Goal: Find specific page/section: Find specific page/section

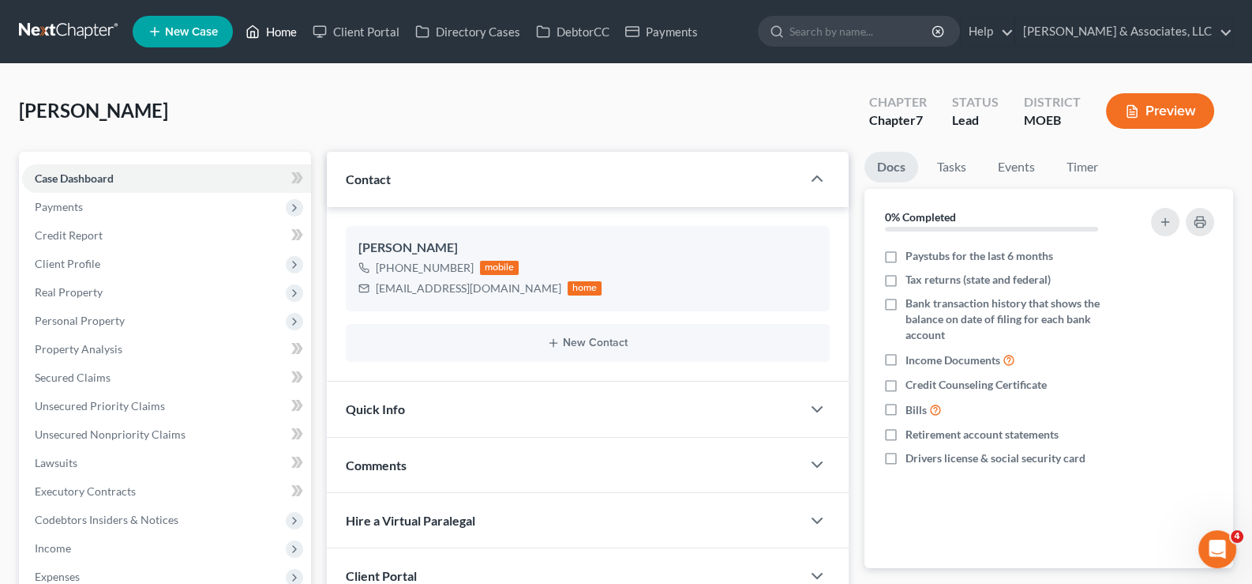
click at [290, 31] on link "Home" at bounding box center [271, 31] width 67 height 28
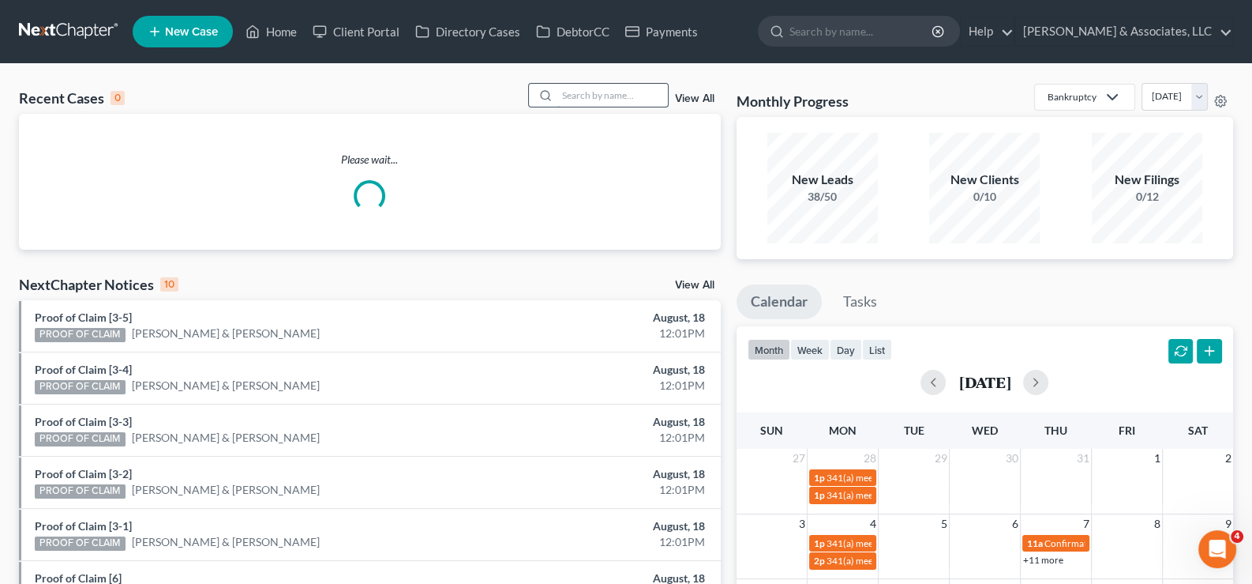
click at [580, 87] on input "search" at bounding box center [612, 95] width 111 height 23
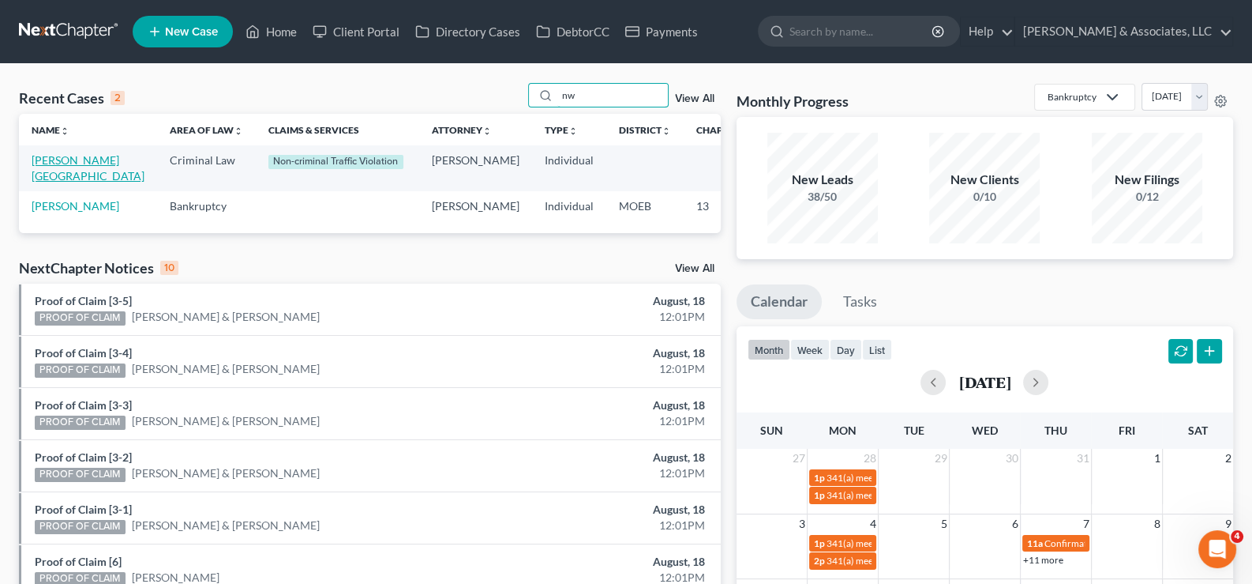
type input "nw"
click at [57, 173] on link "[PERSON_NAME][GEOGRAPHIC_DATA]" at bounding box center [88, 167] width 113 height 29
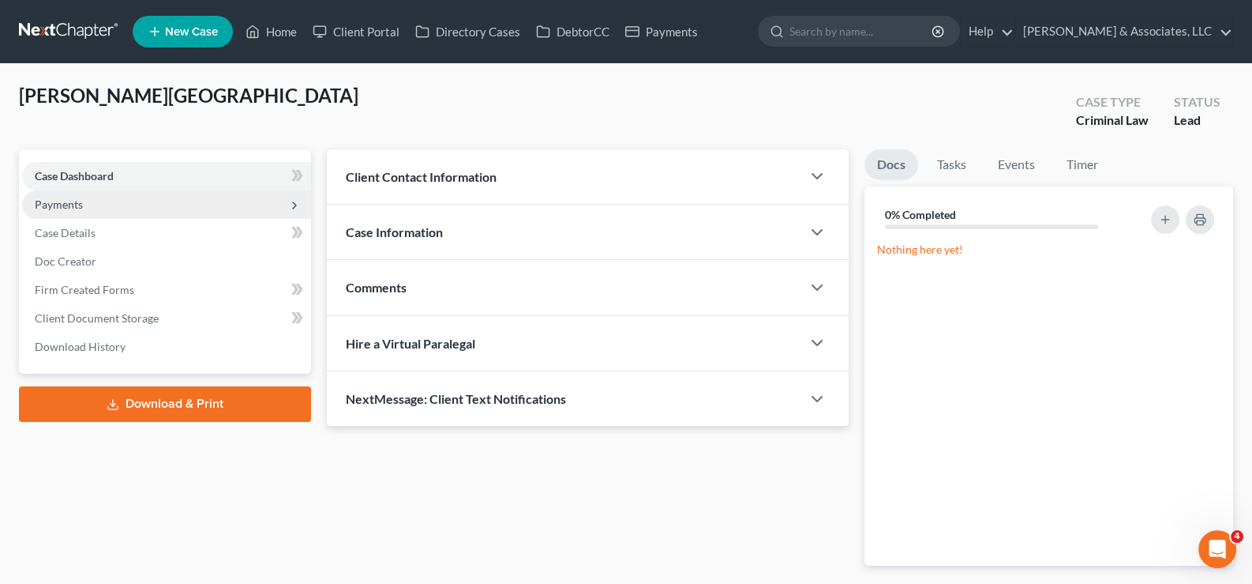
click at [70, 201] on span "Payments" at bounding box center [59, 203] width 48 height 13
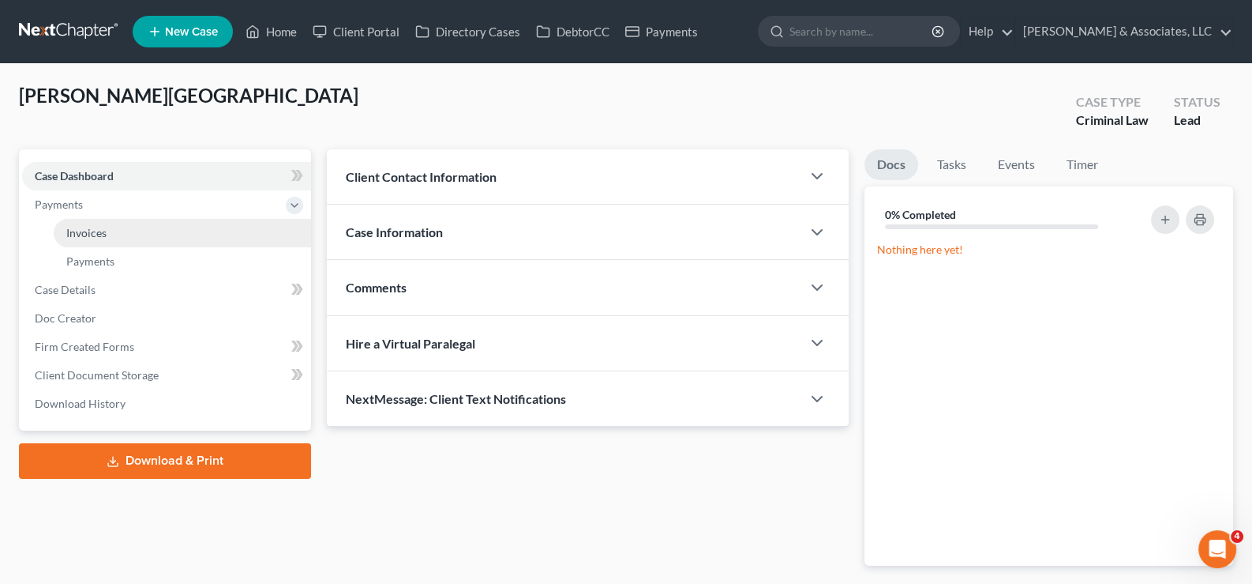
click at [98, 236] on span "Invoices" at bounding box center [86, 232] width 40 height 13
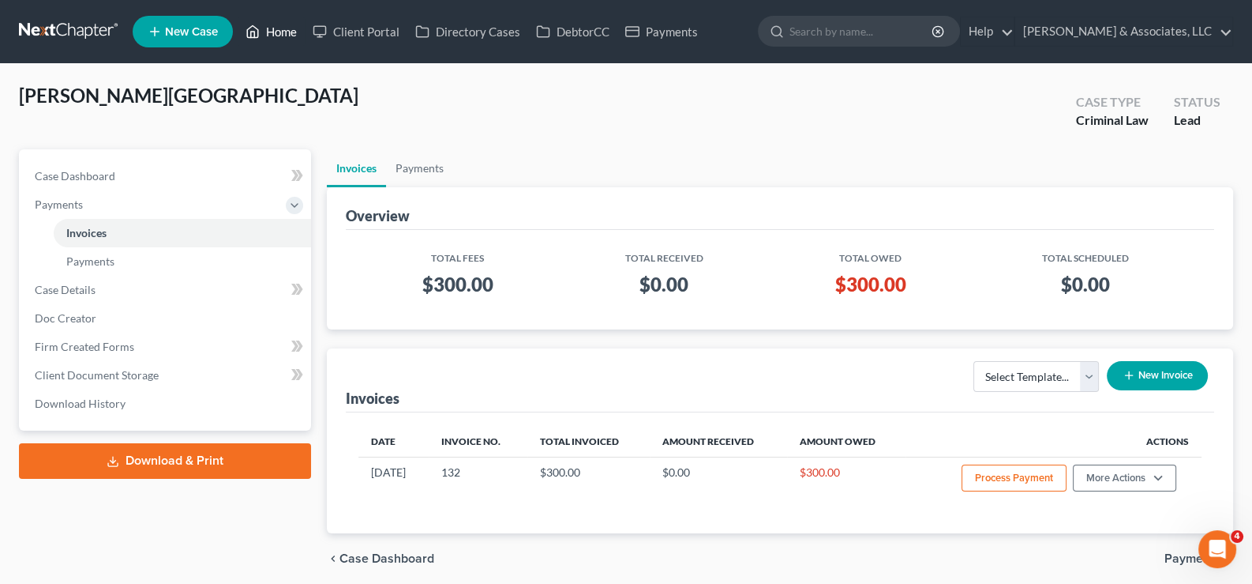
click at [275, 30] on link "Home" at bounding box center [271, 31] width 67 height 28
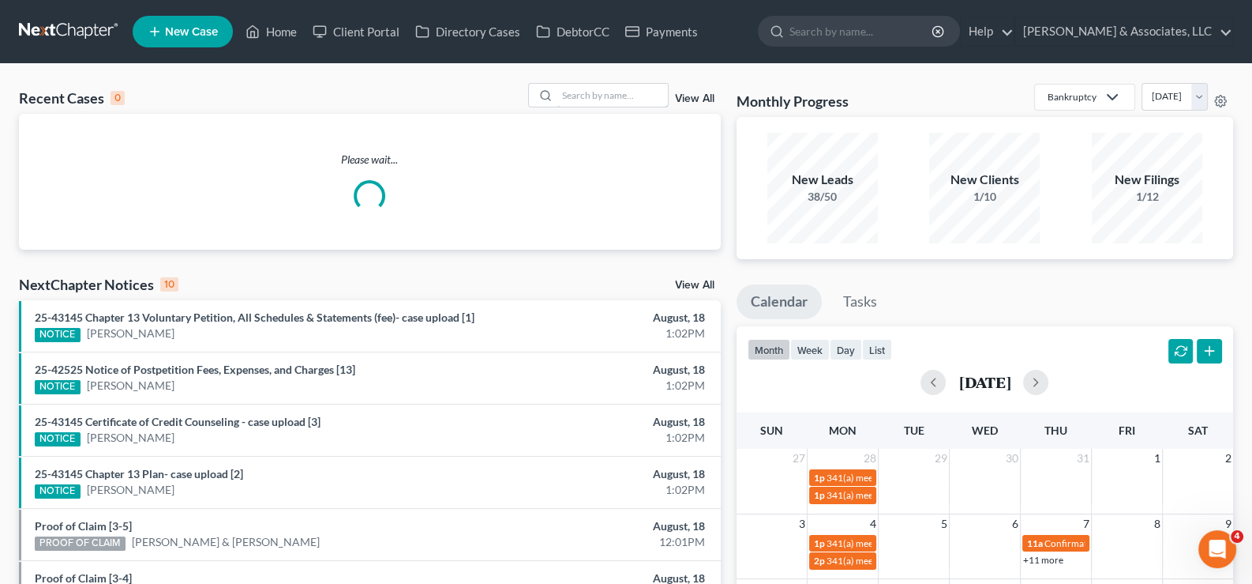
drag, startPoint x: 640, startPoint y: 88, endPoint x: 612, endPoint y: 73, distance: 31.8
click at [639, 88] on input "search" at bounding box center [612, 95] width 111 height 23
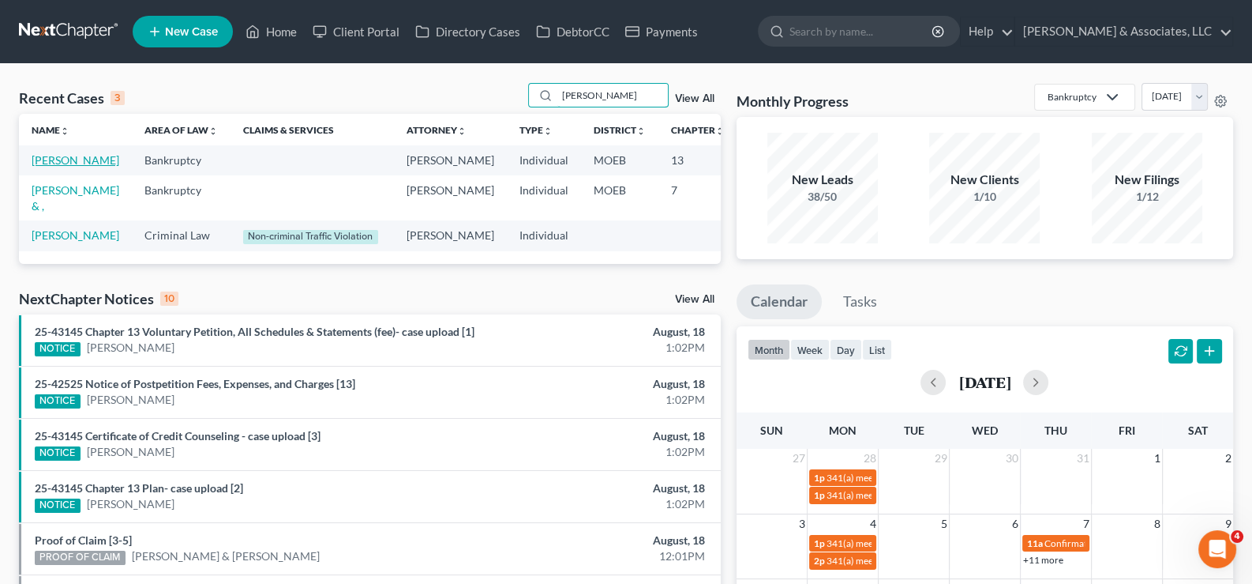
type input "[PERSON_NAME]"
click at [51, 167] on link "[PERSON_NAME]" at bounding box center [76, 159] width 88 height 13
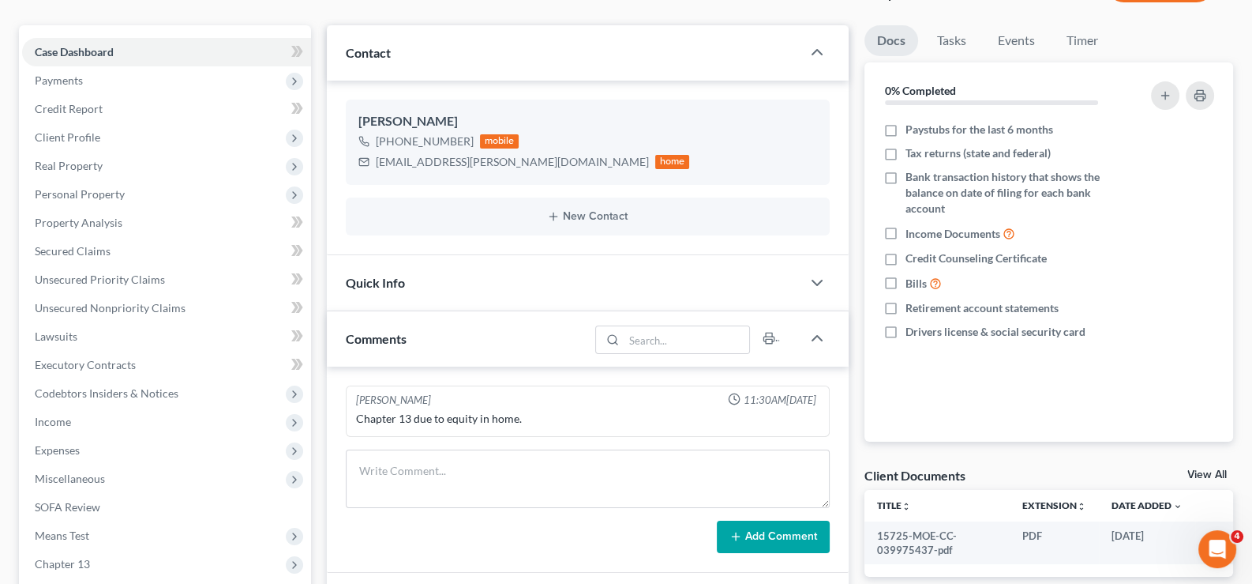
scroll to position [394, 0]
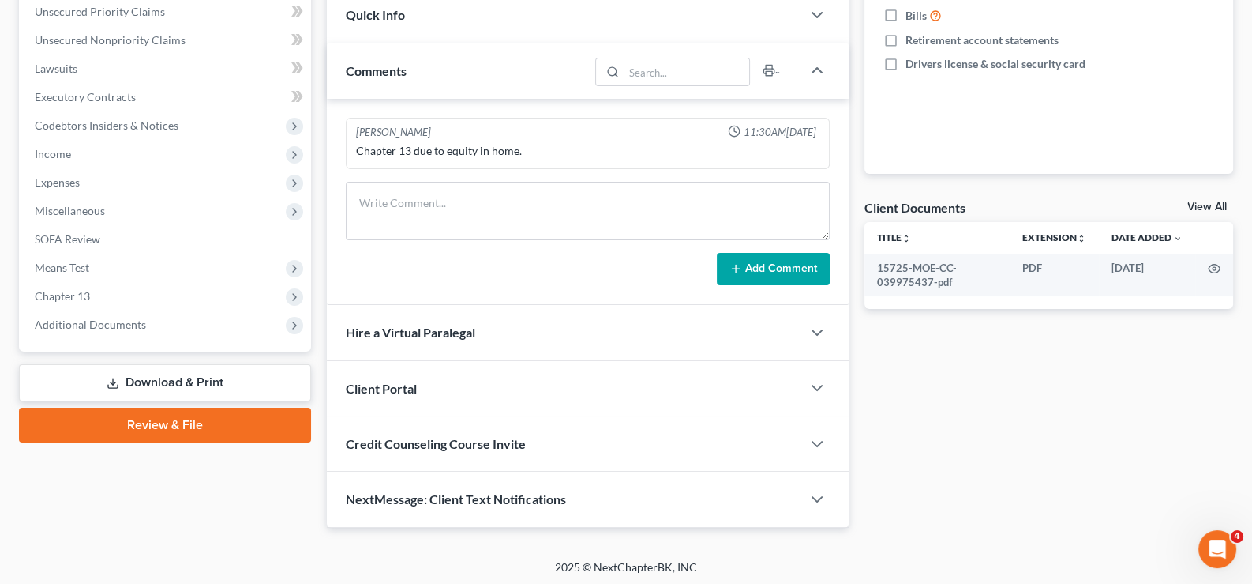
click at [442, 341] on div "Hire a Virtual Paralegal" at bounding box center [564, 332] width 475 height 54
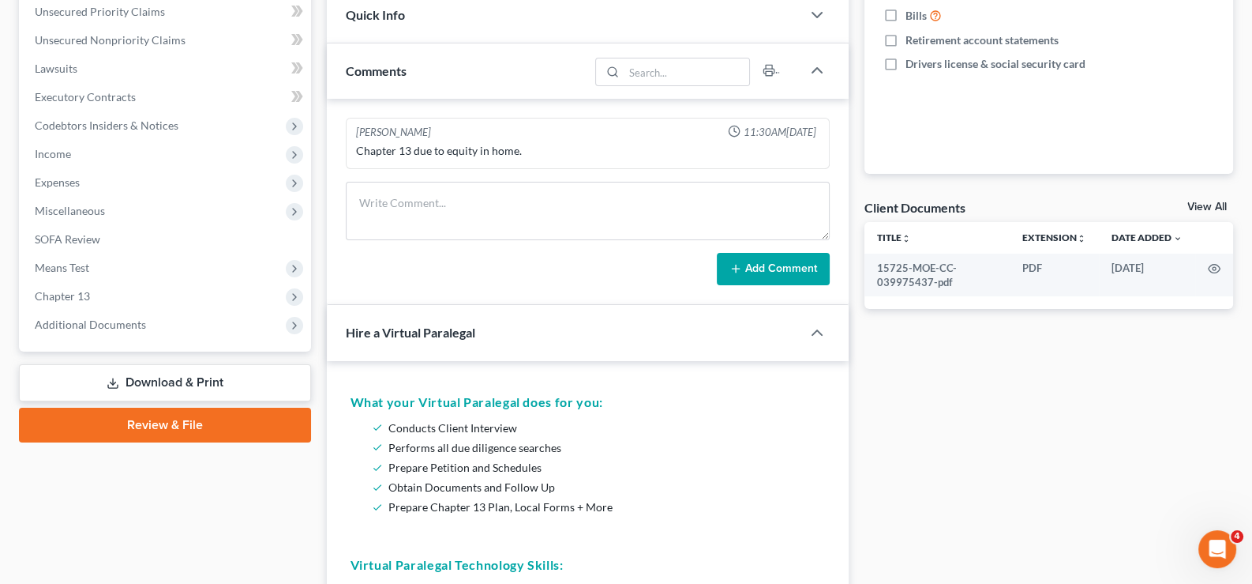
click at [442, 341] on div "Hire a Virtual Paralegal" at bounding box center [553, 332] width 453 height 54
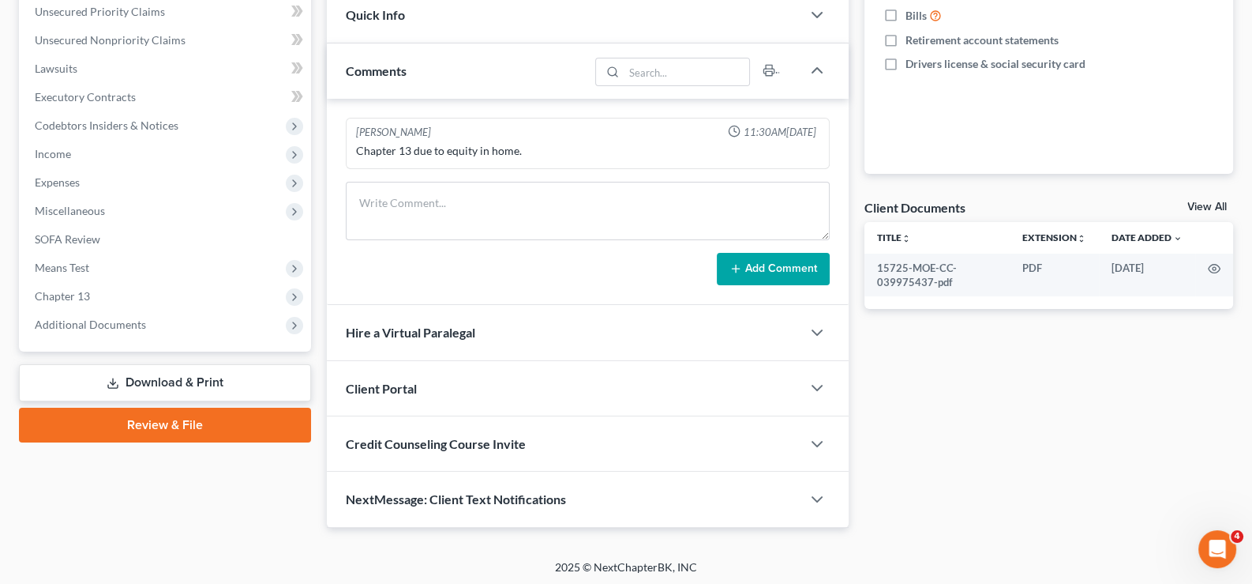
click at [410, 381] on span "Client Portal" at bounding box center [381, 388] width 71 height 15
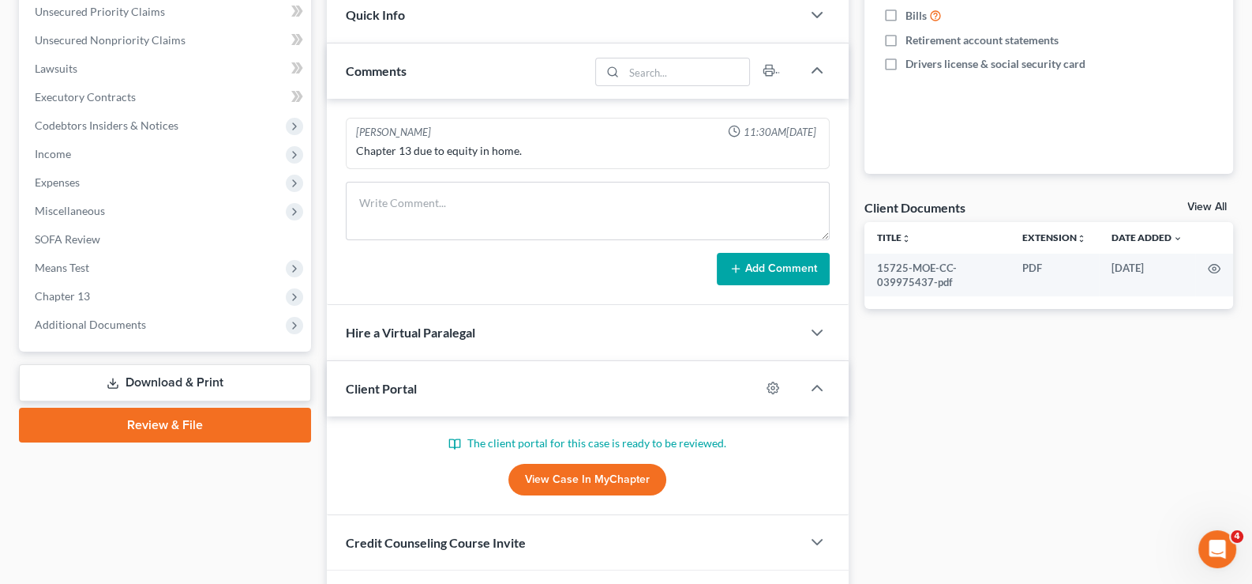
click at [406, 383] on span "Client Portal" at bounding box center [381, 388] width 71 height 15
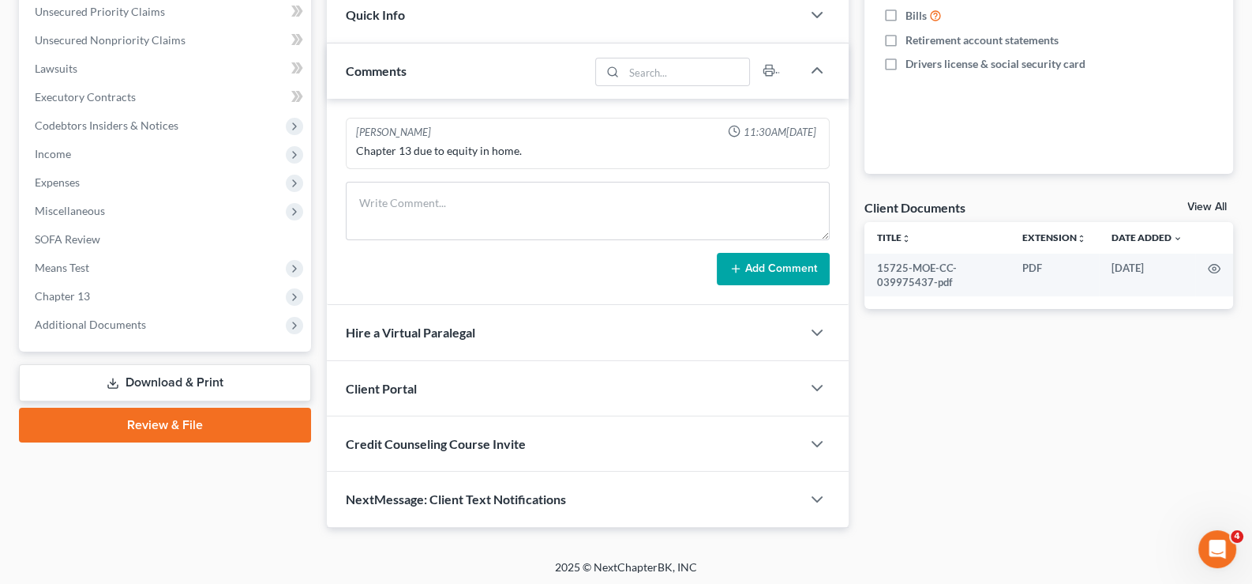
click at [416, 441] on span "Credit Counseling Course Invite" at bounding box center [436, 443] width 180 height 15
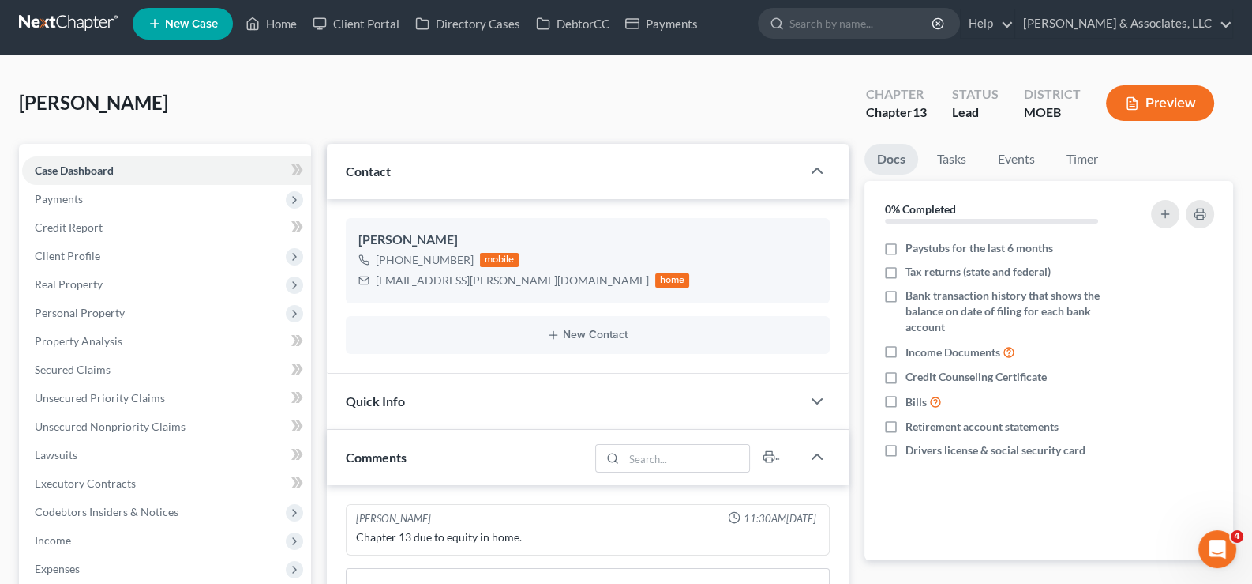
scroll to position [0, 0]
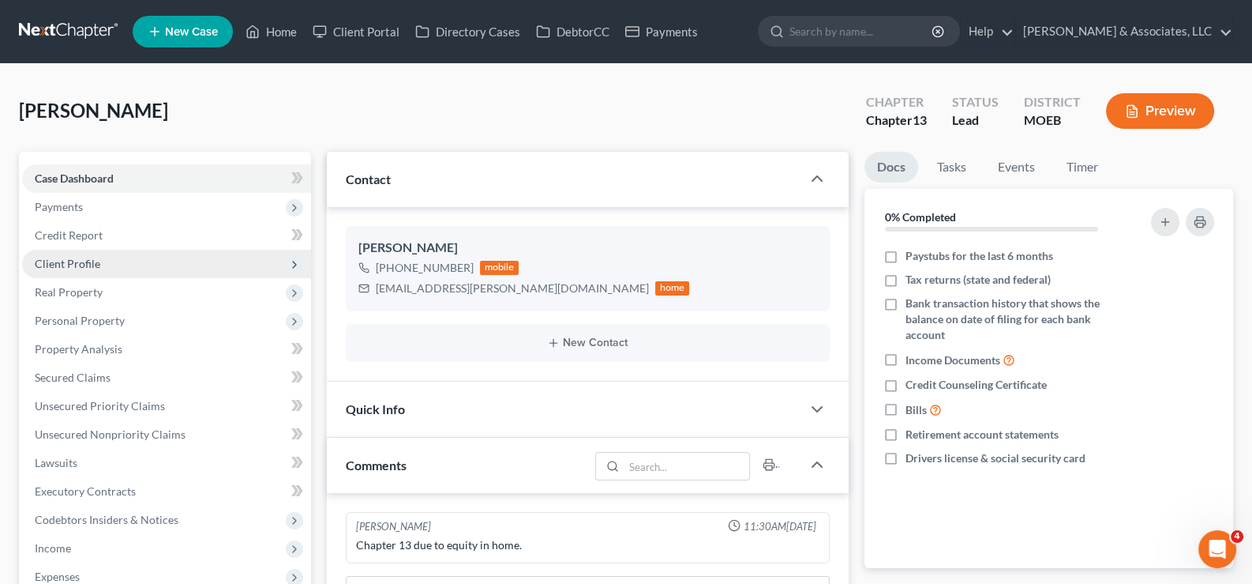
click at [71, 264] on span "Client Profile" at bounding box center [68, 263] width 66 height 13
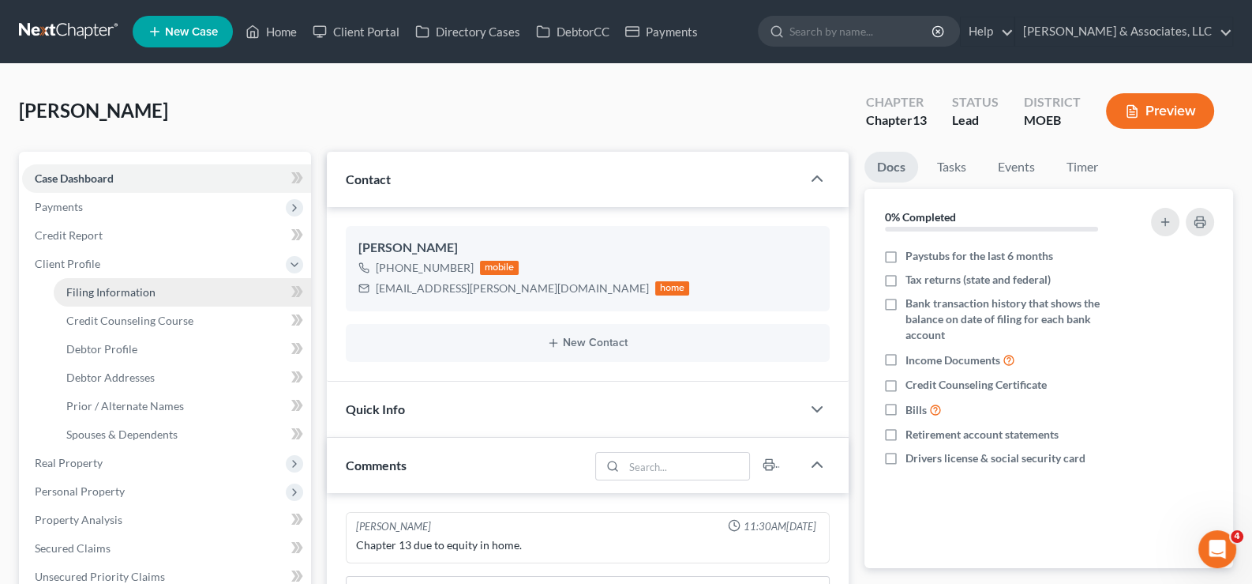
click at [107, 295] on span "Filing Information" at bounding box center [110, 291] width 89 height 13
select select "1"
select select "0"
select select "3"
select select "45"
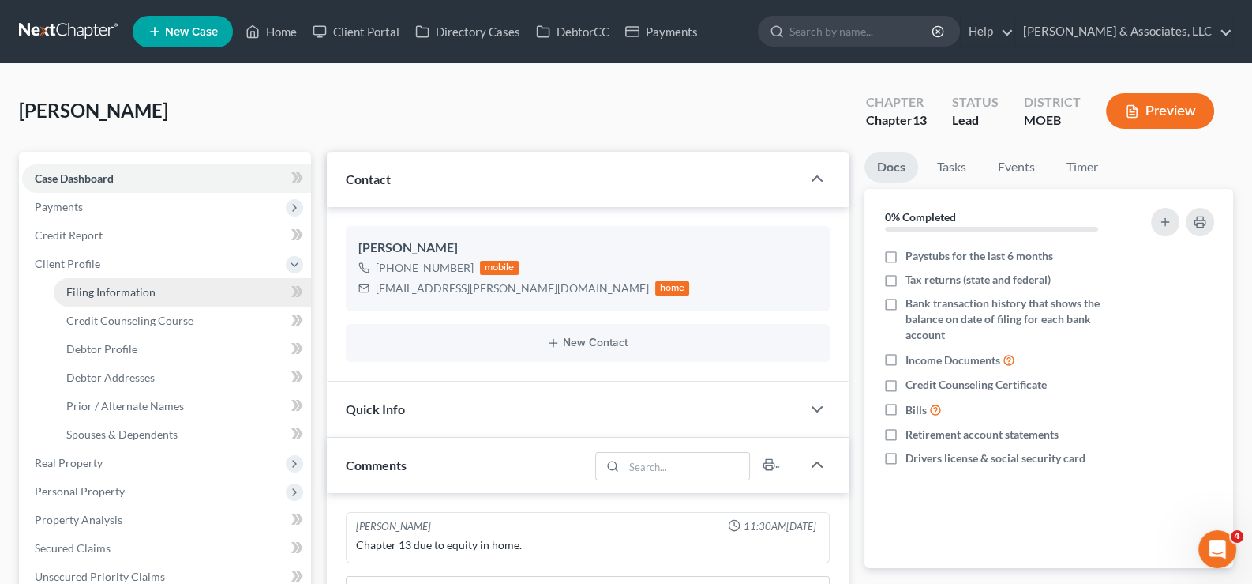
select select "0"
select select "26"
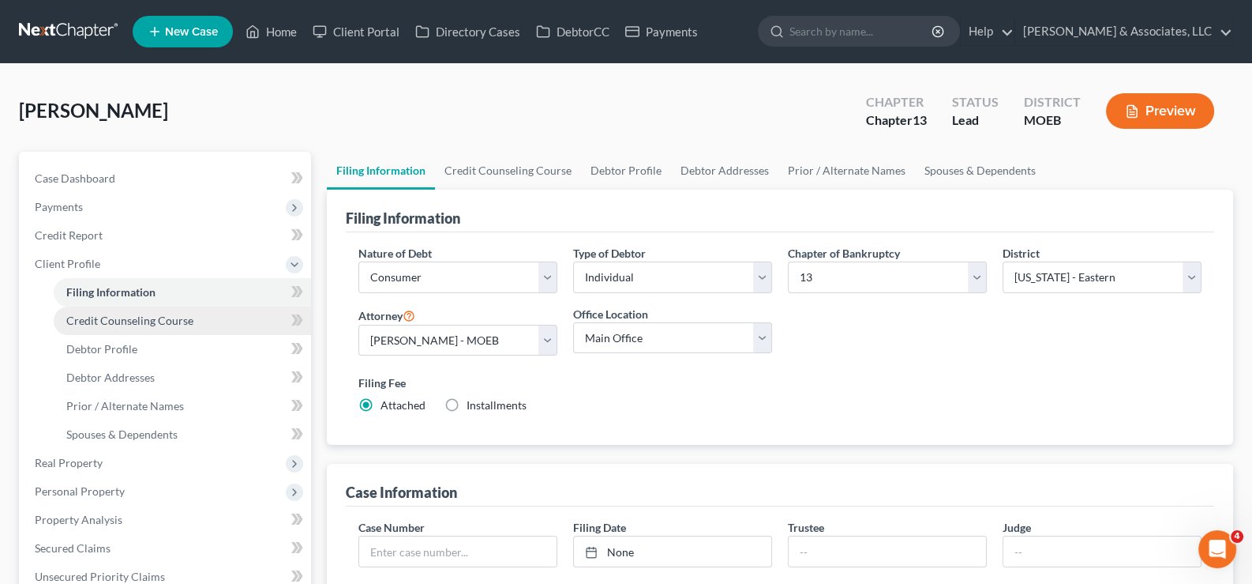
click at [92, 315] on span "Credit Counseling Course" at bounding box center [129, 319] width 127 height 13
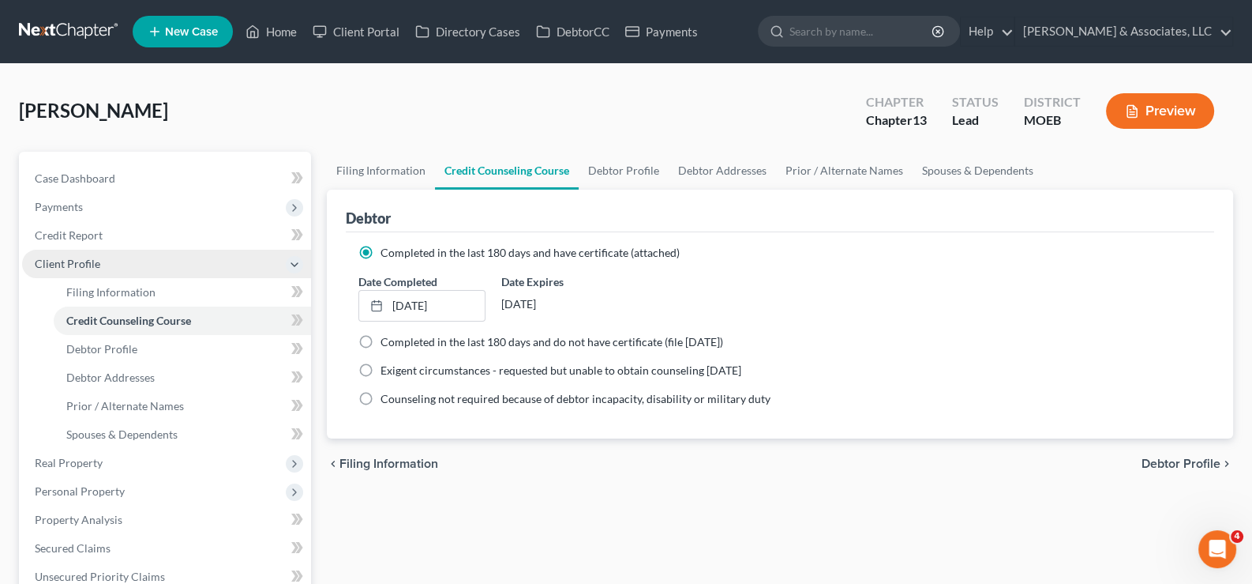
click at [63, 264] on span "Client Profile" at bounding box center [68, 263] width 66 height 13
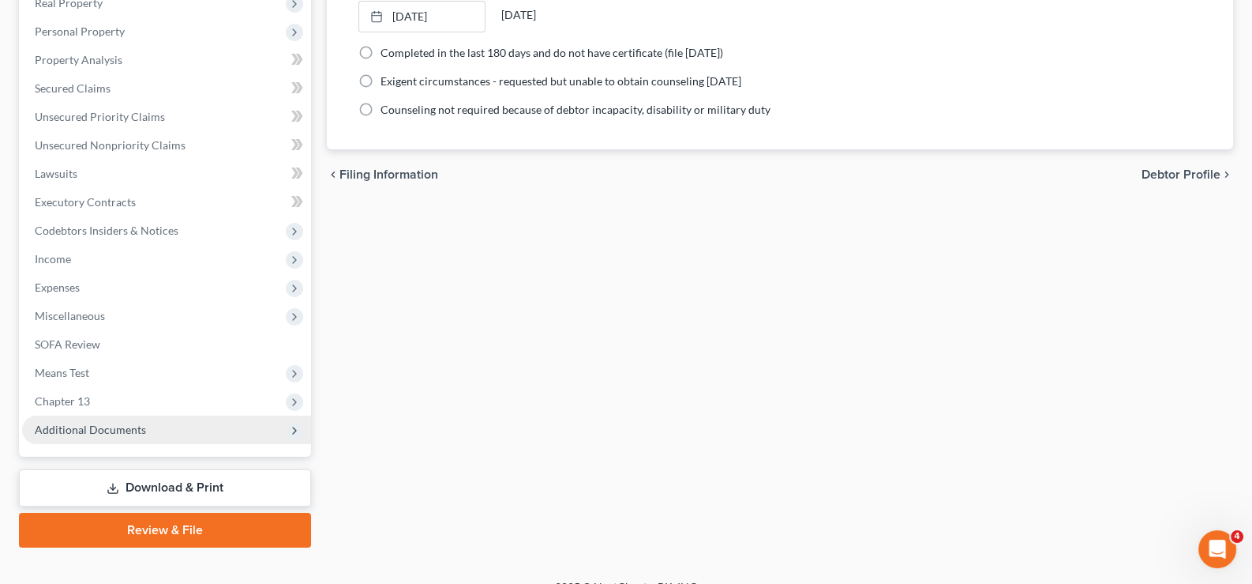
scroll to position [311, 0]
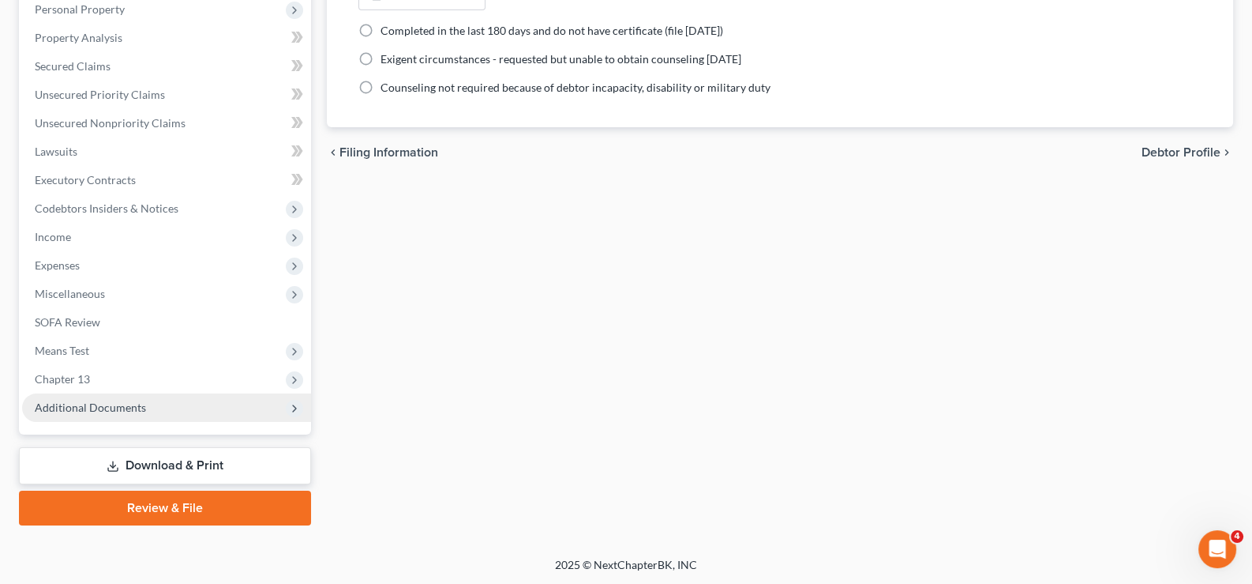
click at [74, 410] on span "Additional Documents" at bounding box center [90, 406] width 111 height 13
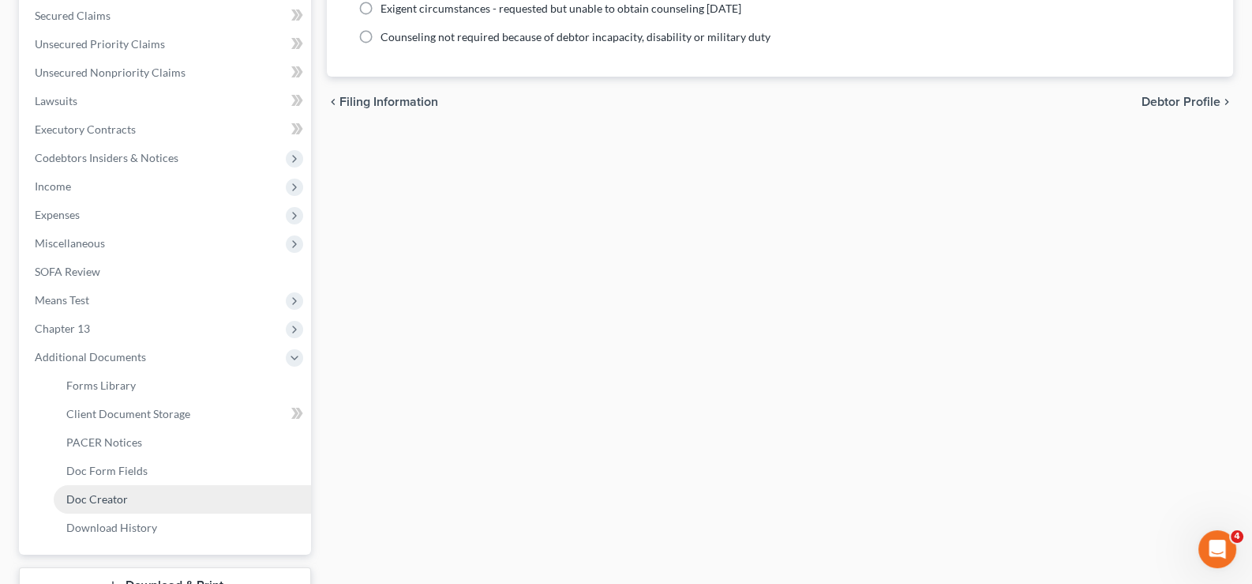
scroll to position [390, 0]
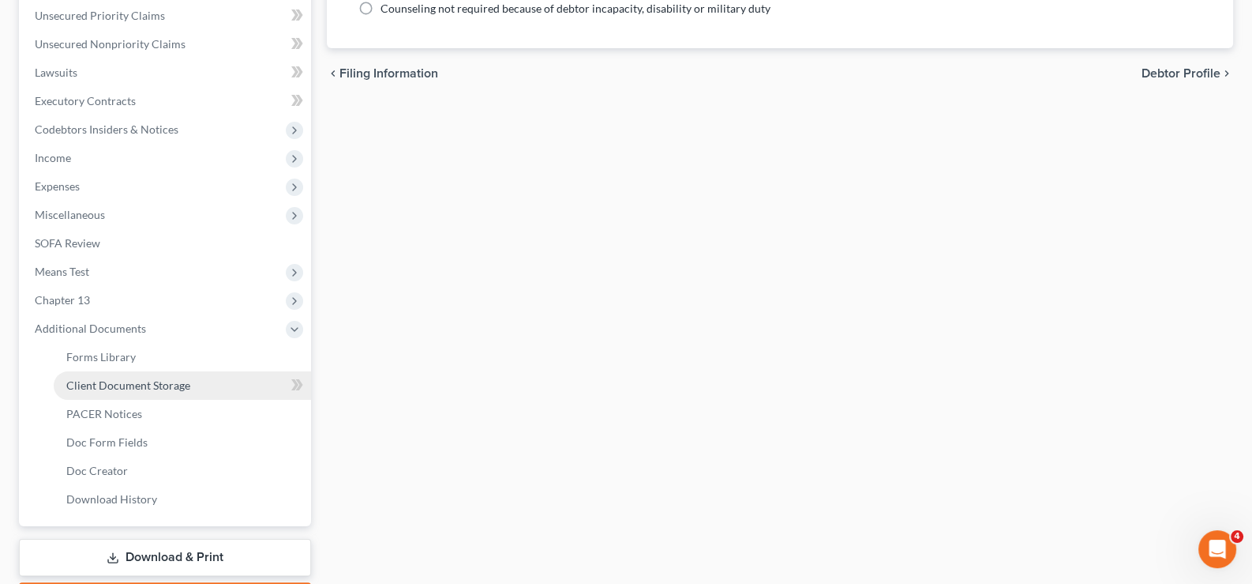
click at [141, 381] on span "Client Document Storage" at bounding box center [128, 384] width 124 height 13
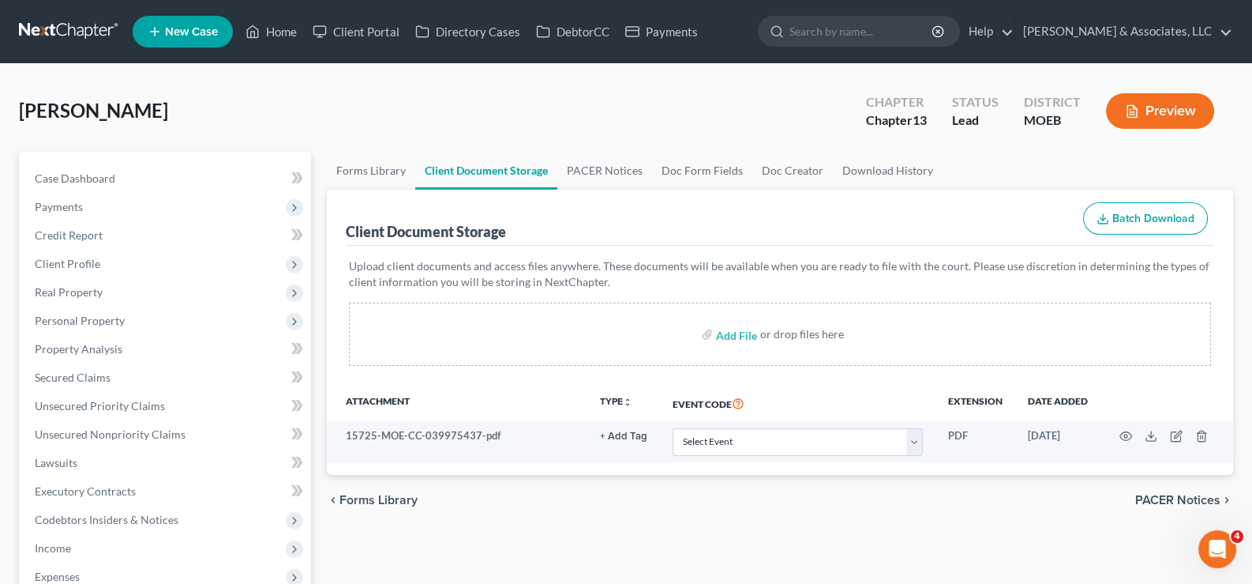
click at [188, 83] on div "[PERSON_NAME] Upgraded Chapter Chapter 13 Status Lead District MOEB Preview" at bounding box center [626, 117] width 1214 height 69
click at [655, 112] on div "[PERSON_NAME] Upgraded Chapter Chapter 13 Status Lead District MOEB Preview" at bounding box center [626, 117] width 1214 height 69
click at [71, 193] on span "Payments" at bounding box center [166, 207] width 289 height 28
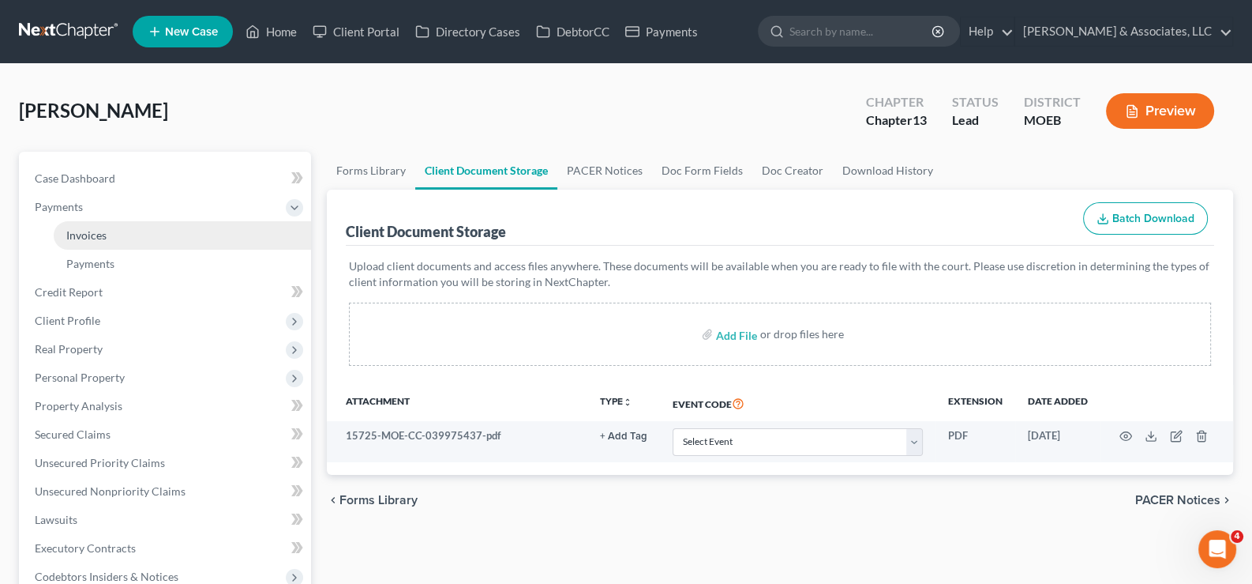
click at [69, 237] on span "Invoices" at bounding box center [86, 234] width 40 height 13
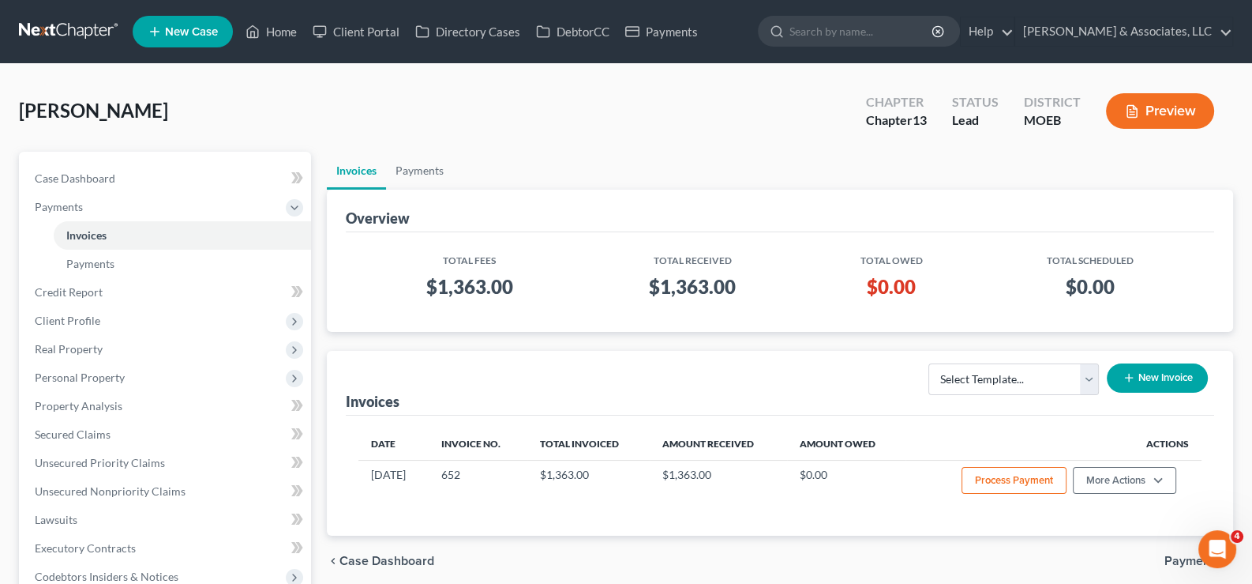
click at [162, 85] on div "[PERSON_NAME] Upgraded Chapter Chapter 13 Status Lead District MOEB Preview" at bounding box center [626, 117] width 1214 height 69
click at [99, 182] on span "Case Dashboard" at bounding box center [75, 177] width 81 height 13
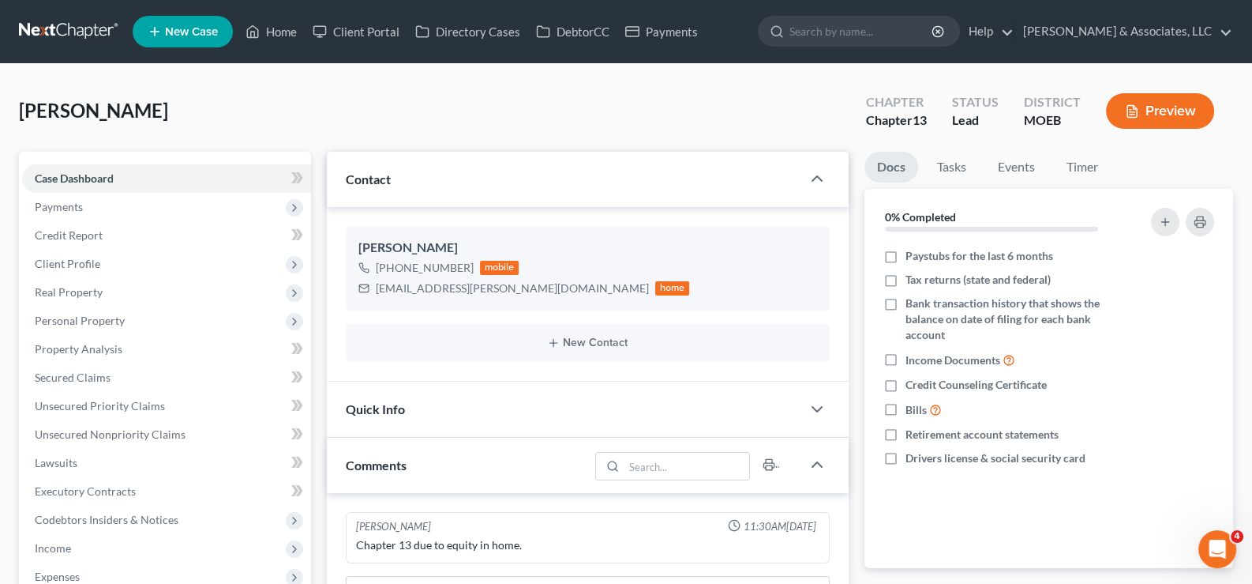
click at [594, 89] on div "[PERSON_NAME] Upgraded Chapter Chapter 13 Status Lead District MOEB Preview" at bounding box center [626, 117] width 1214 height 69
